Goal: Use online tool/utility: Utilize a website feature to perform a specific function

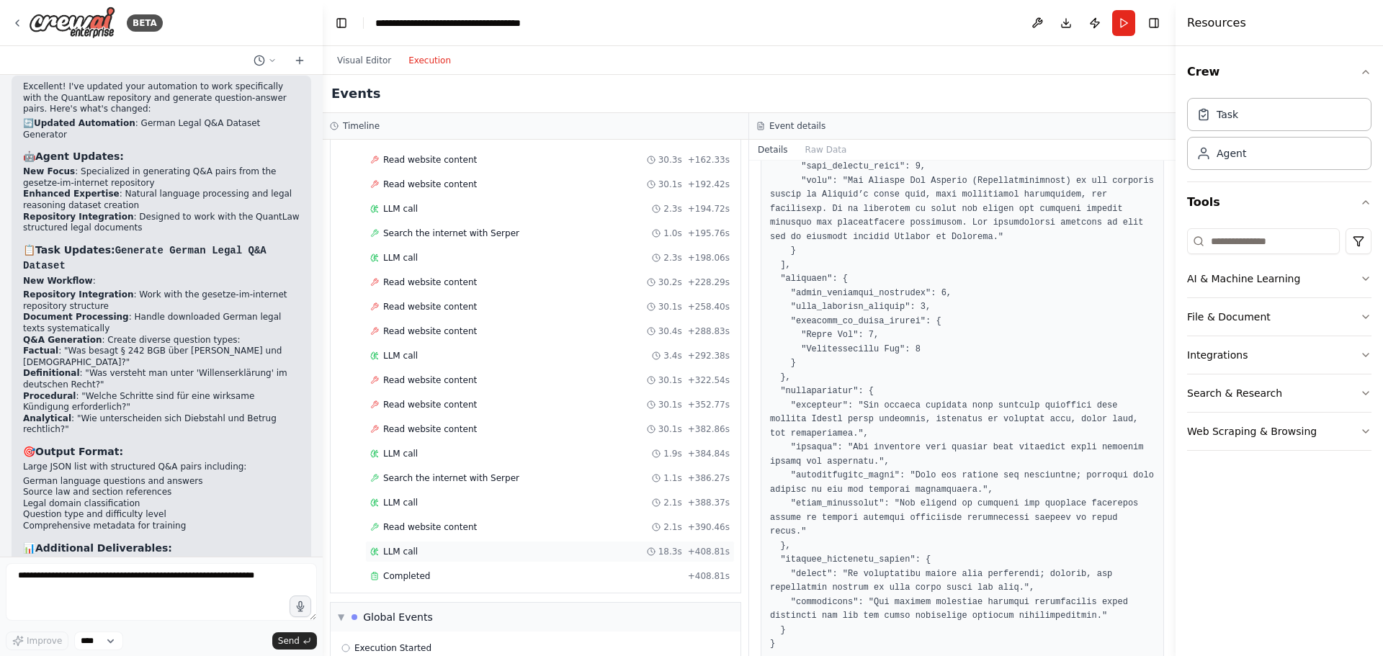
scroll to position [436, 0]
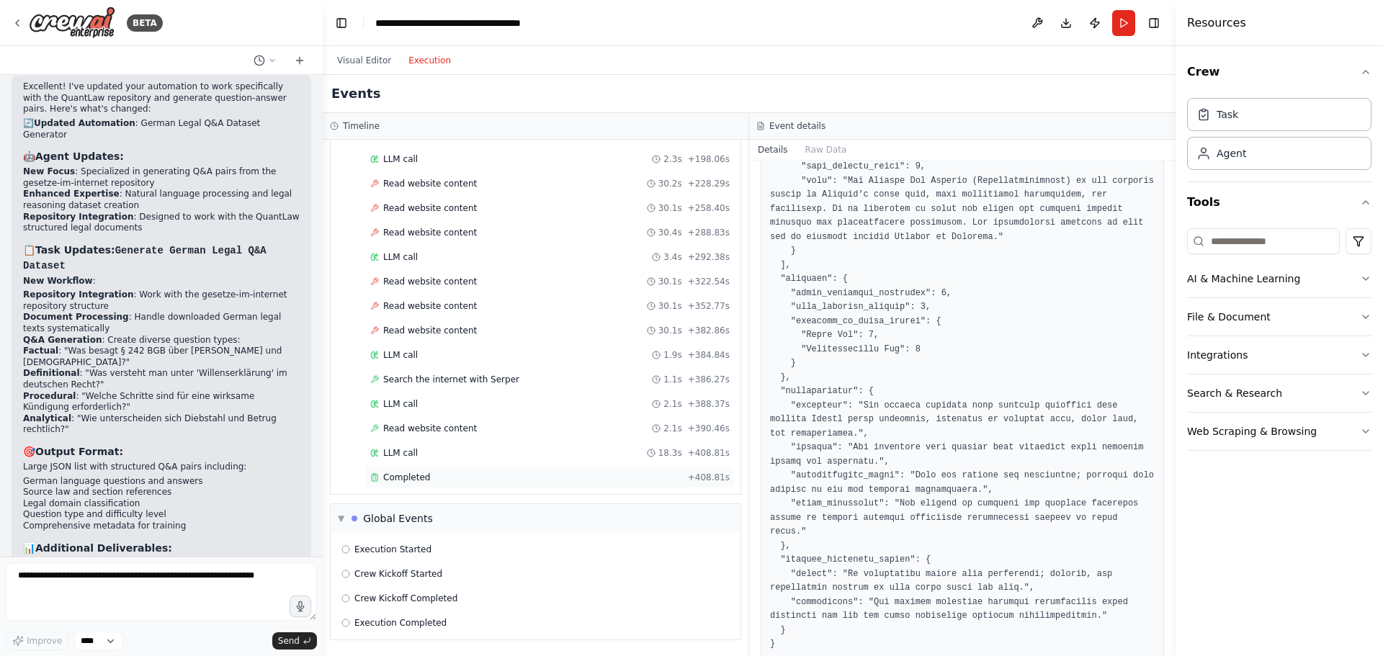
click at [414, 477] on span "Completed" at bounding box center [406, 478] width 47 height 12
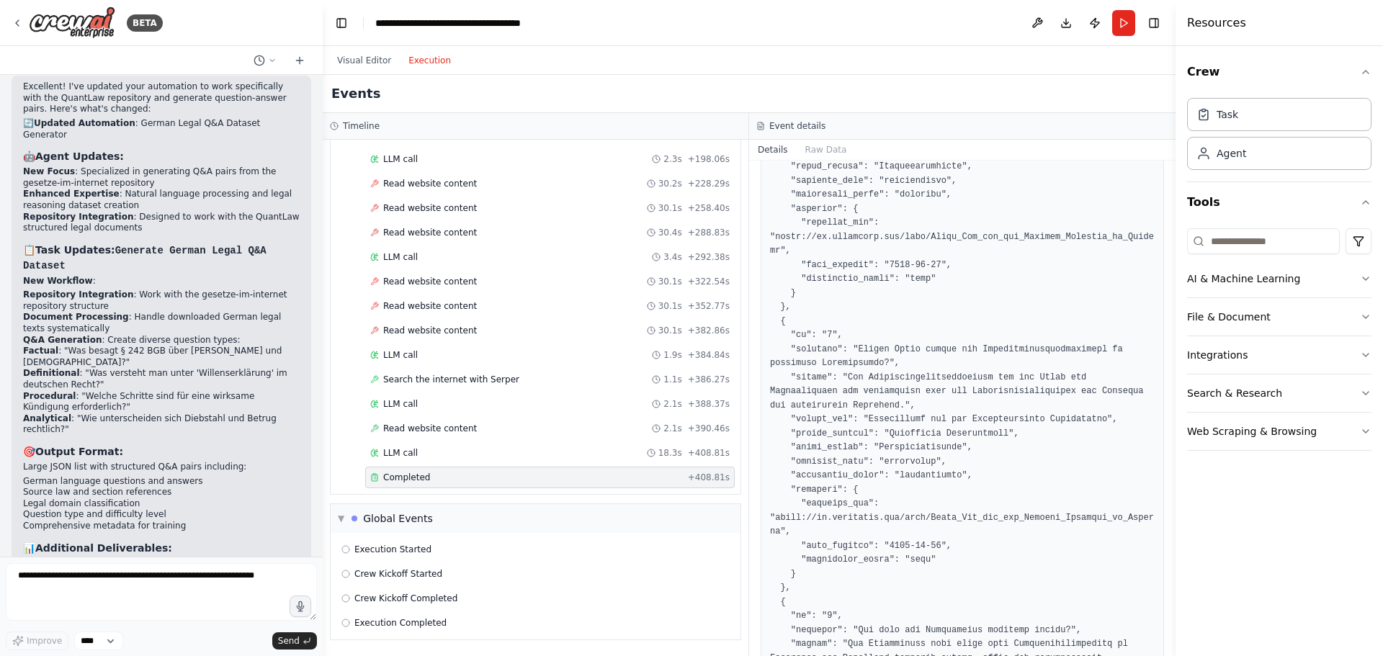
click at [1175, 384] on button "Toggle Sidebar" at bounding box center [1176, 328] width 12 height 656
click at [1177, 388] on div at bounding box center [1180, 328] width 6 height 656
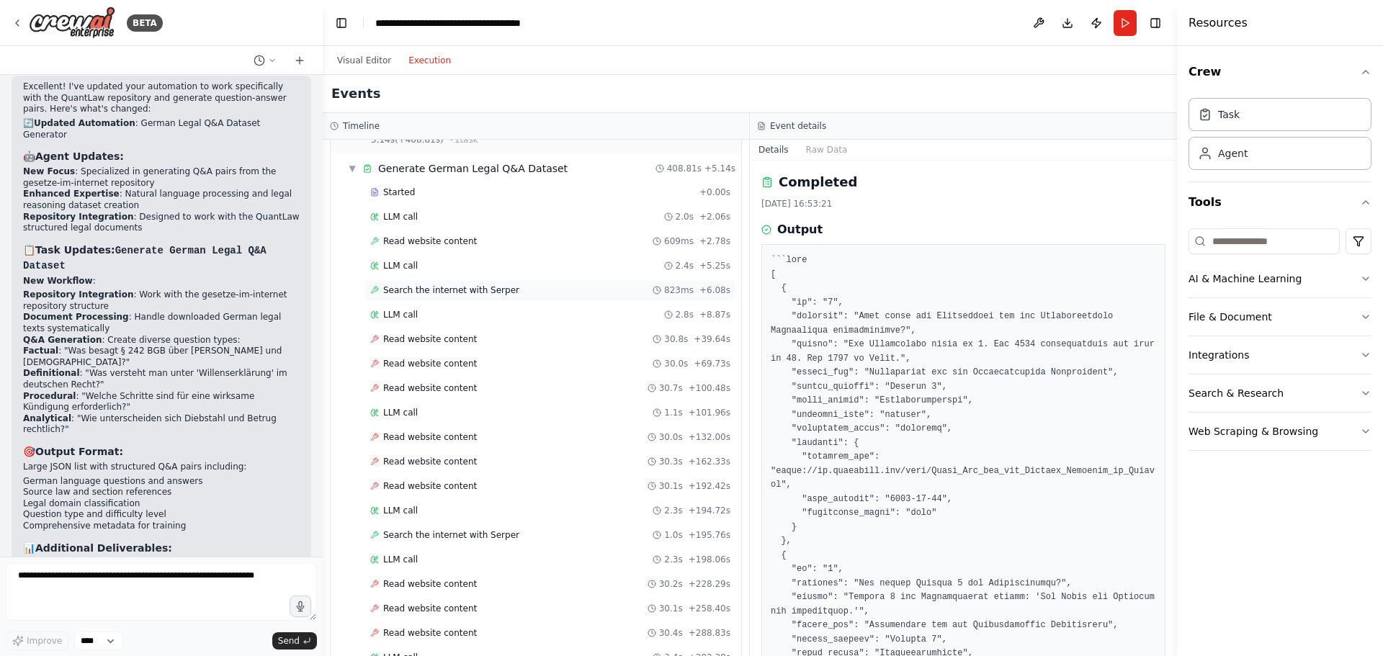
scroll to position [0, 0]
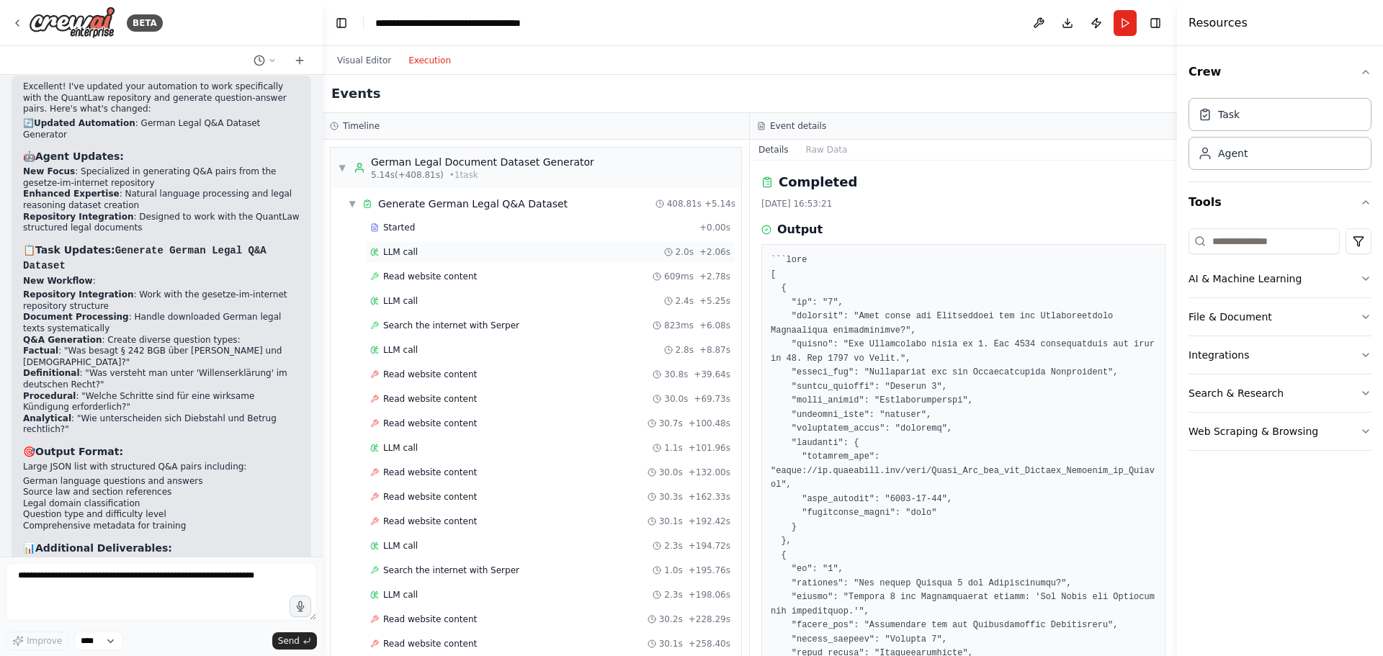
click at [391, 252] on span "LLM call" at bounding box center [400, 252] width 35 height 12
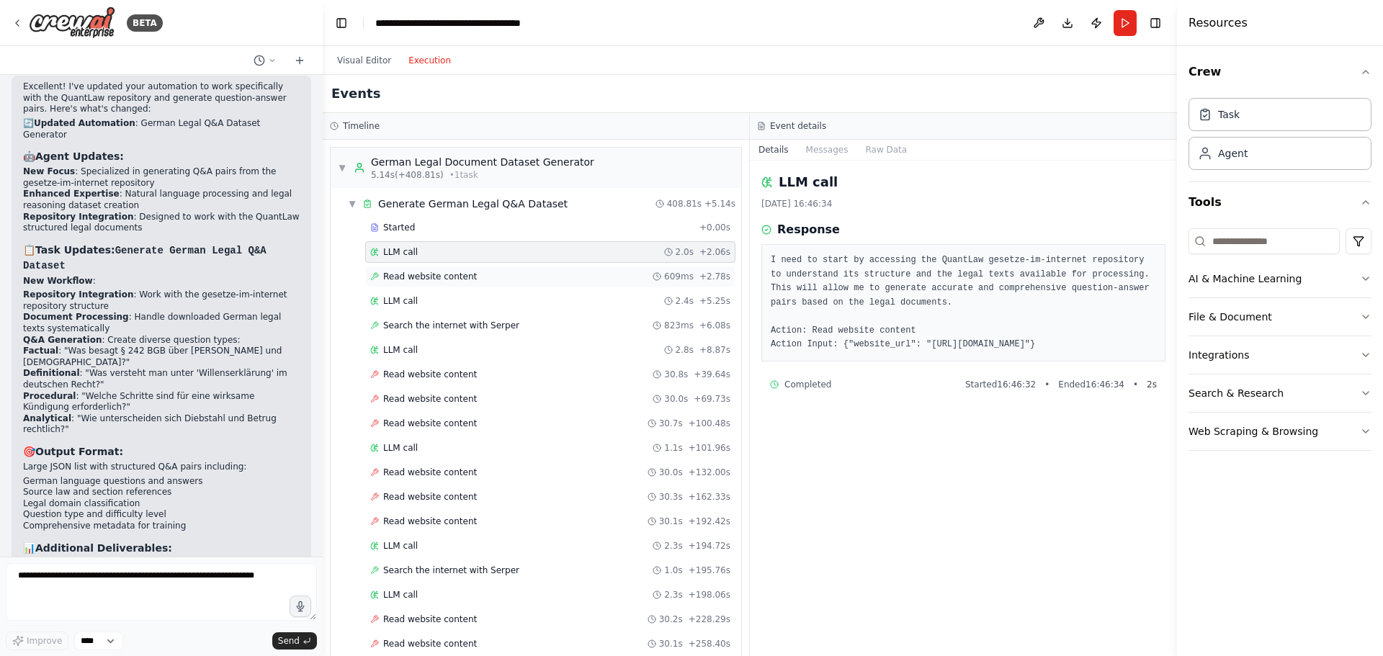
click at [404, 280] on span "Read website content" at bounding box center [430, 277] width 94 height 12
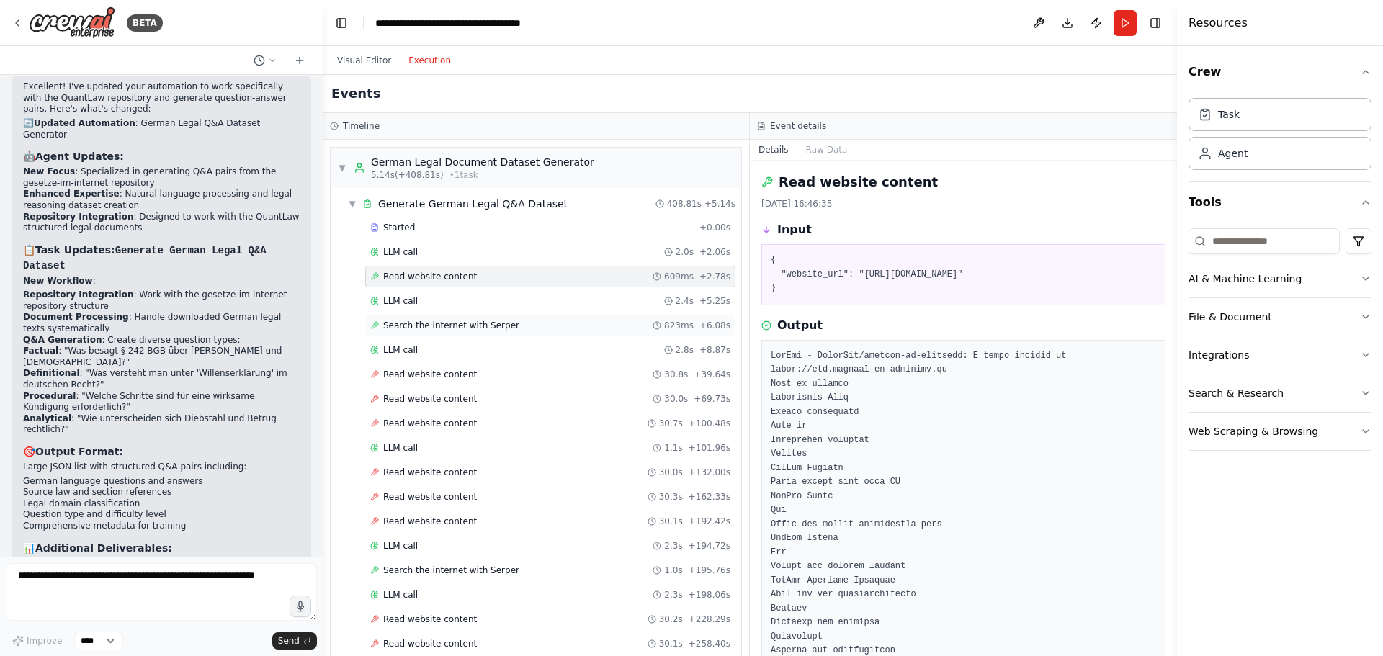
click at [436, 324] on span "Search the internet with Serper" at bounding box center [451, 326] width 136 height 12
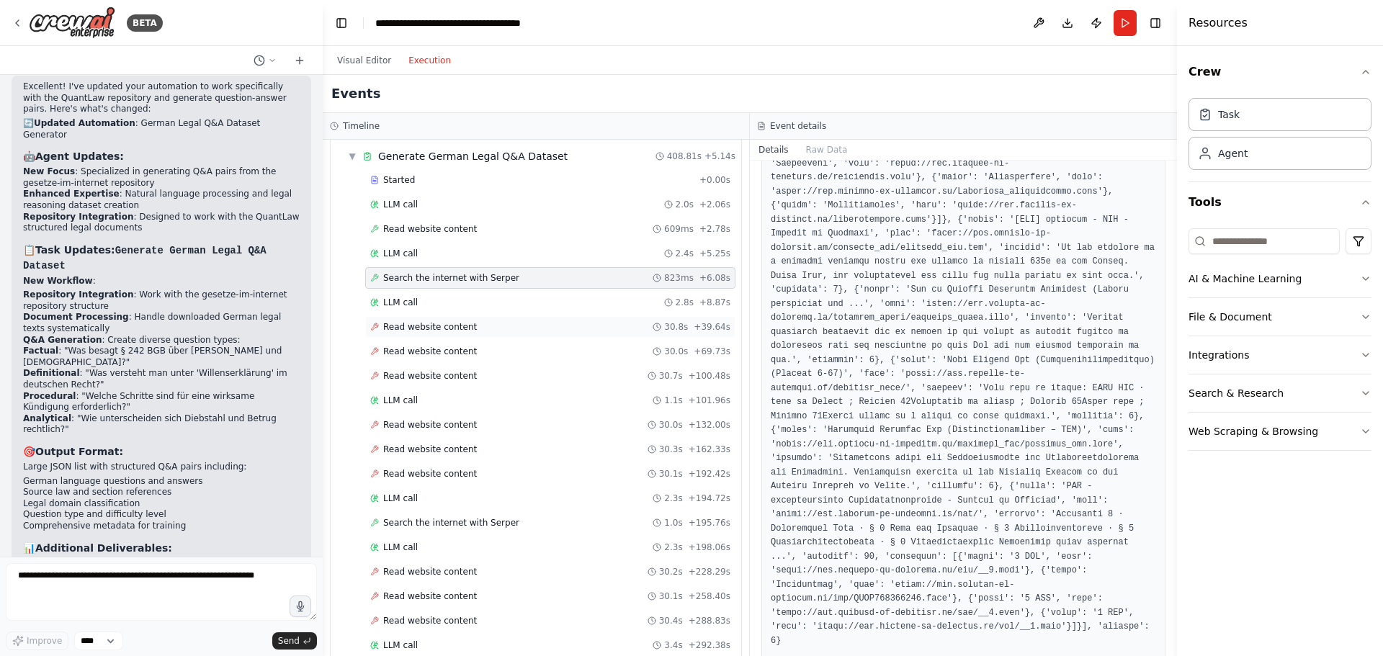
scroll to position [72, 0]
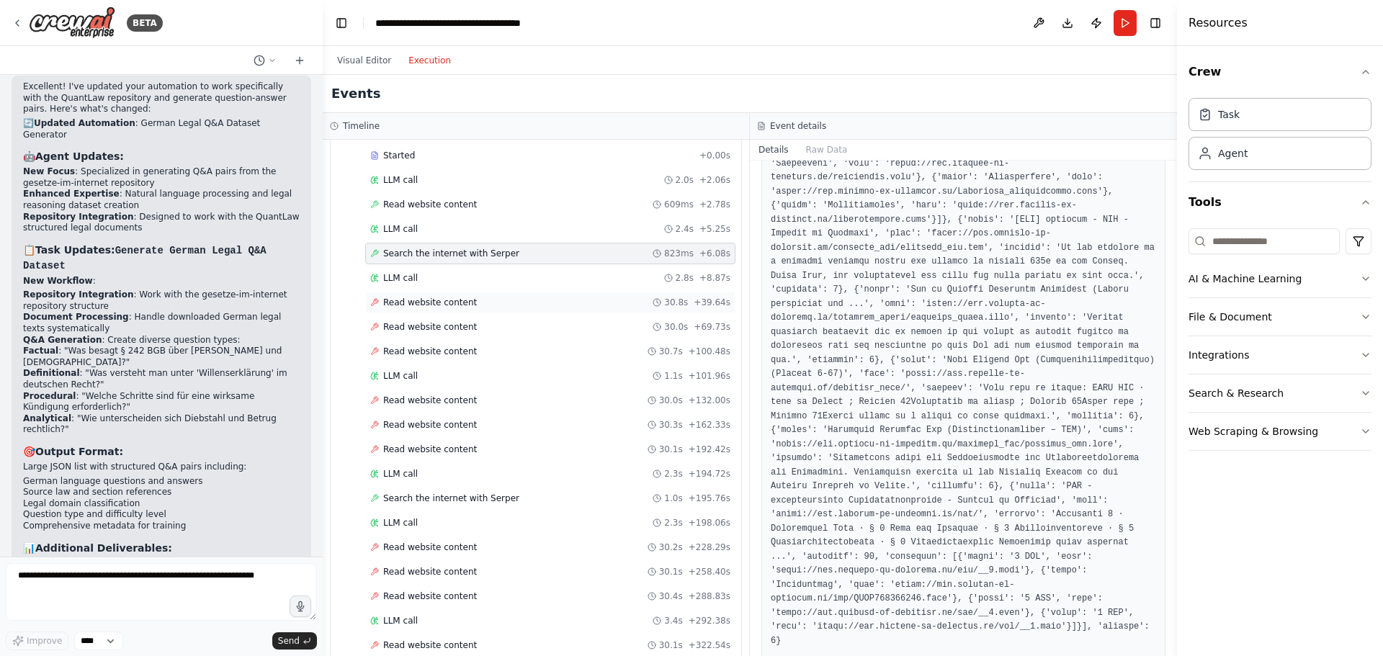
click at [404, 302] on span "Read website content" at bounding box center [430, 303] width 94 height 12
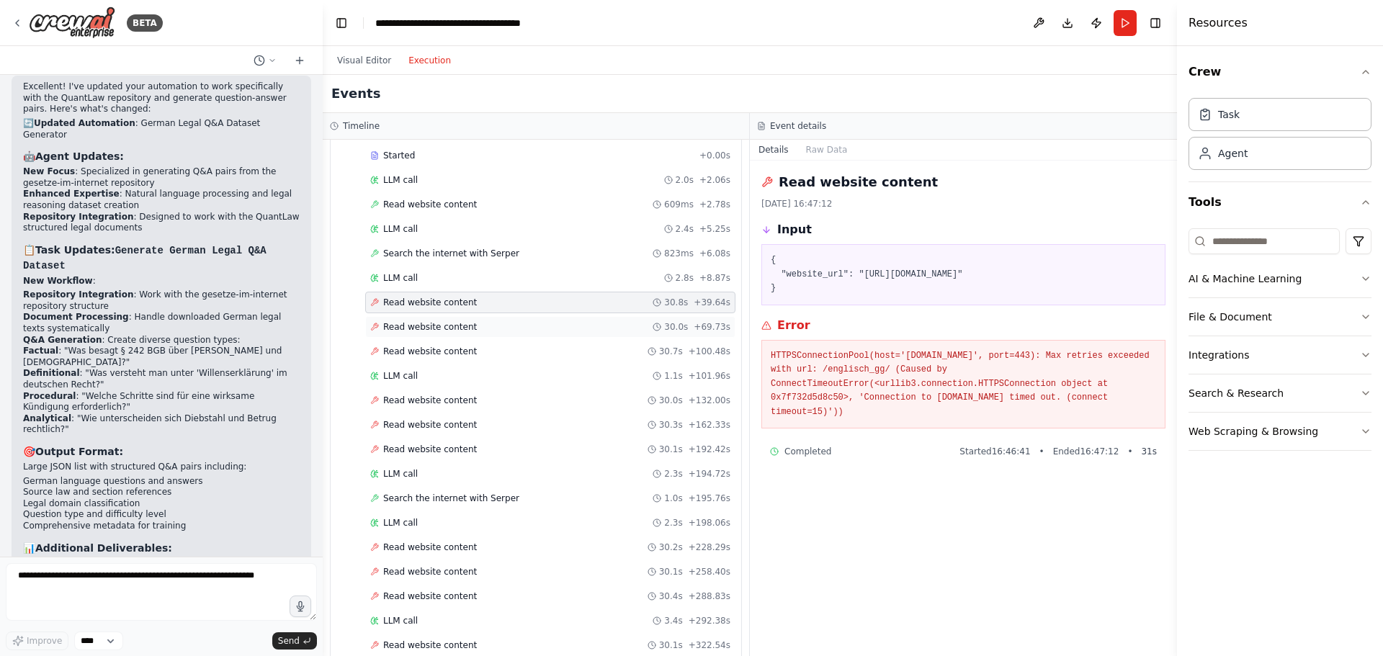
click at [428, 330] on span "Read website content" at bounding box center [430, 327] width 94 height 12
click at [431, 349] on span "Read website content" at bounding box center [430, 352] width 94 height 12
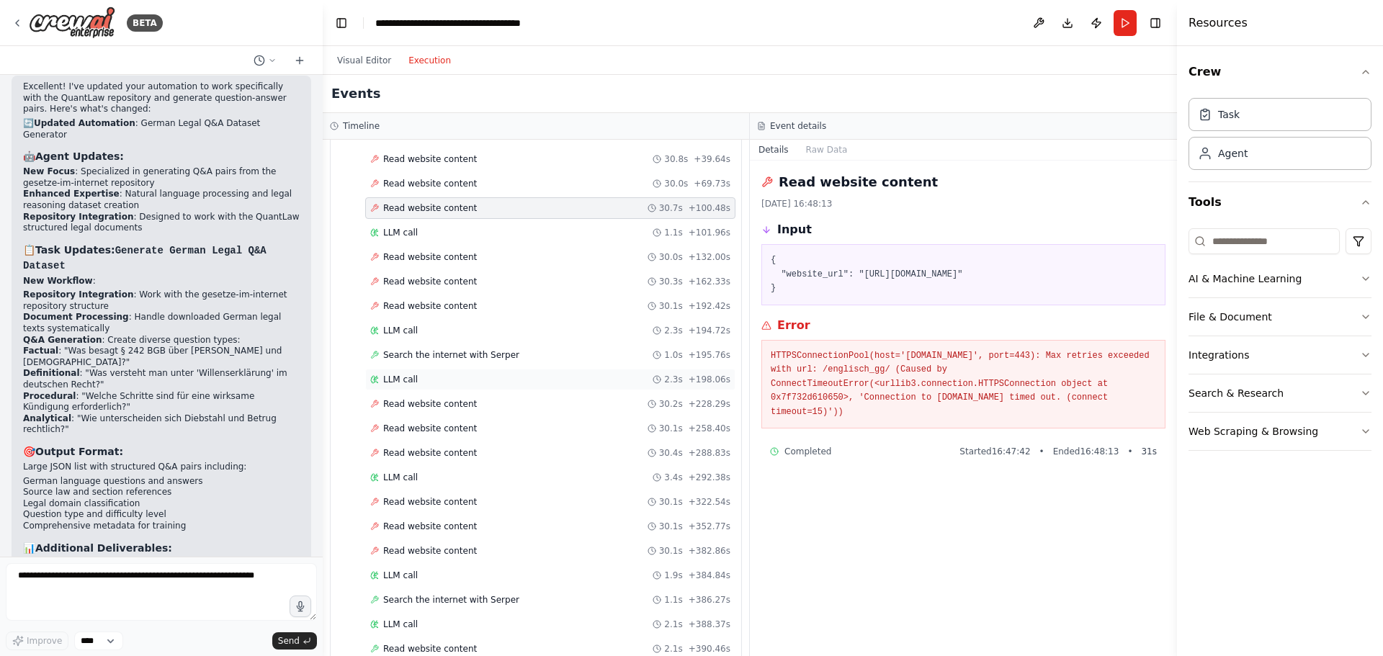
scroll to position [216, 0]
click at [470, 353] on span "Search the internet with Serper" at bounding box center [451, 355] width 136 height 12
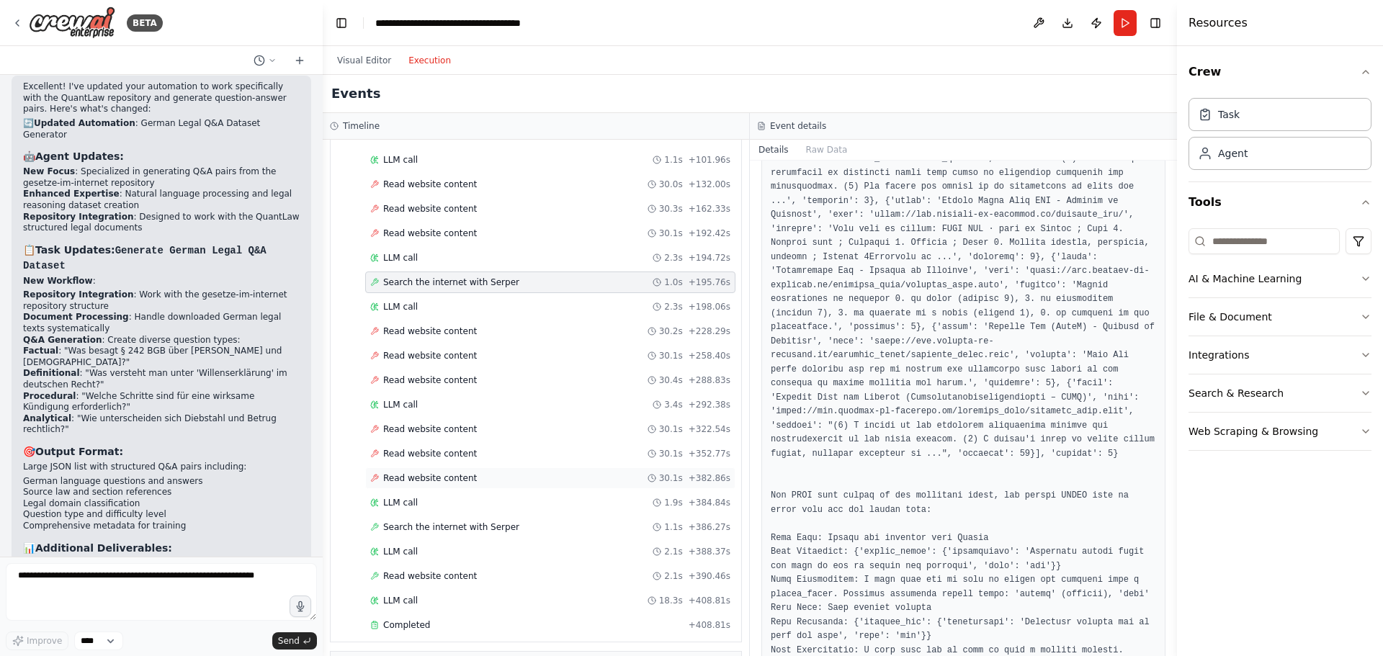
scroll to position [360, 0]
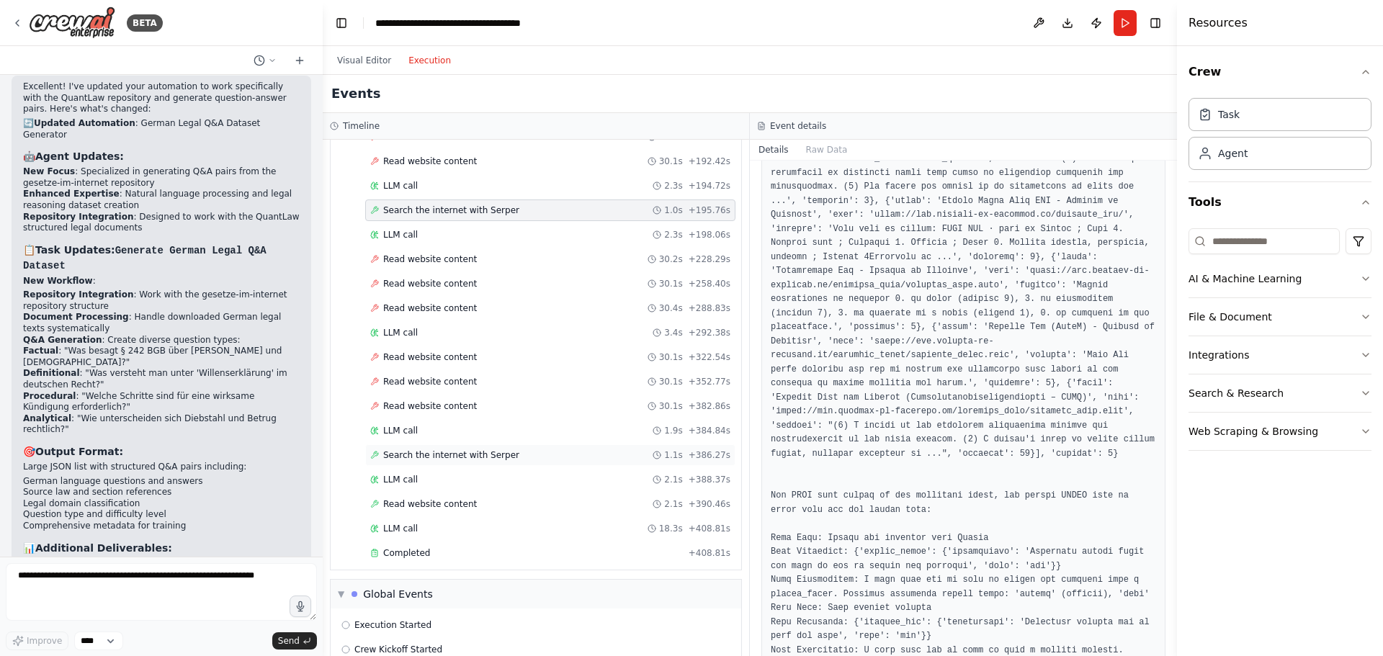
click at [470, 456] on span "Search the internet with Serper" at bounding box center [451, 456] width 136 height 12
